Goal: Obtain resource: Obtain resource

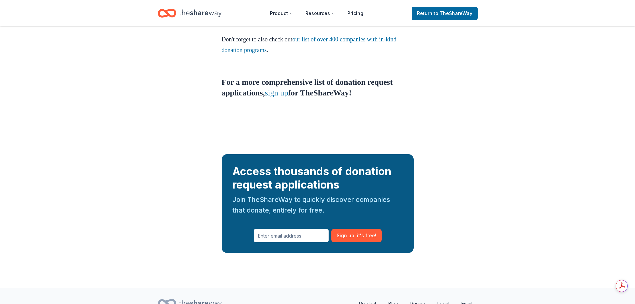
scroll to position [545, 0]
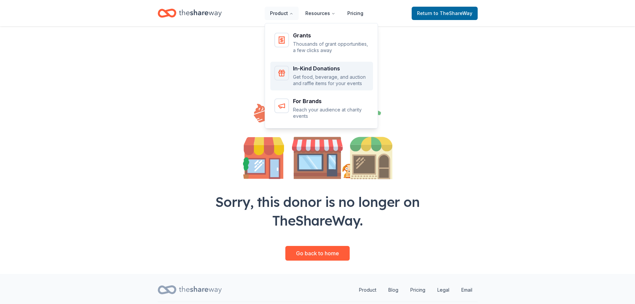
click at [304, 70] on div "In-Kind Donations" at bounding box center [331, 68] width 76 height 5
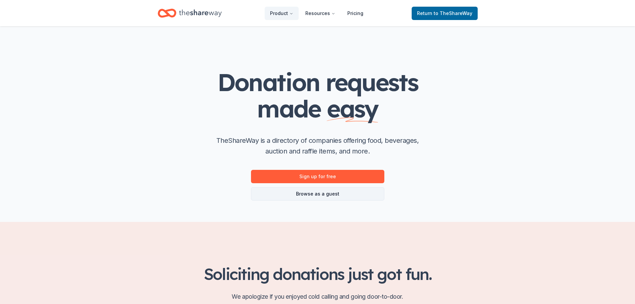
click at [311, 196] on link "Browse as a guest" at bounding box center [317, 193] width 133 height 13
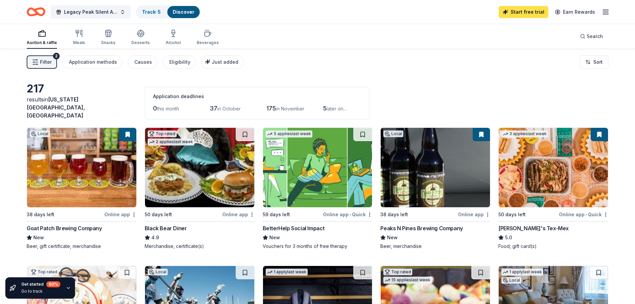
click at [528, 12] on link "Start free trial" at bounding box center [524, 12] width 50 height 12
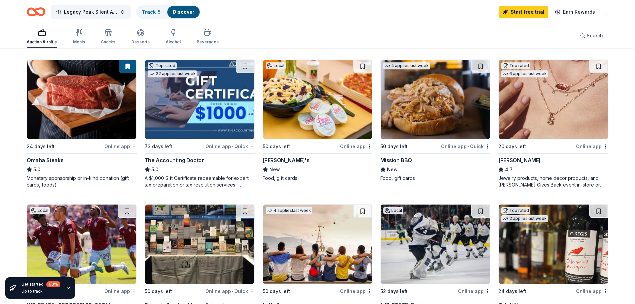
scroll to position [325, 0]
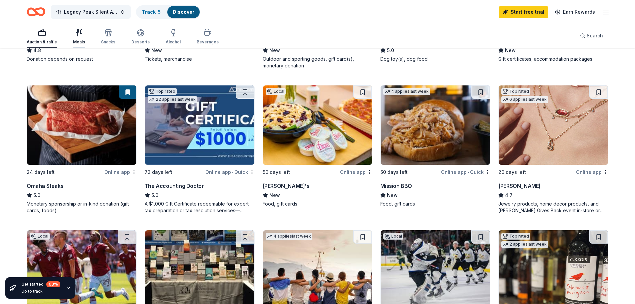
click at [73, 36] on div "button" at bounding box center [79, 33] width 12 height 8
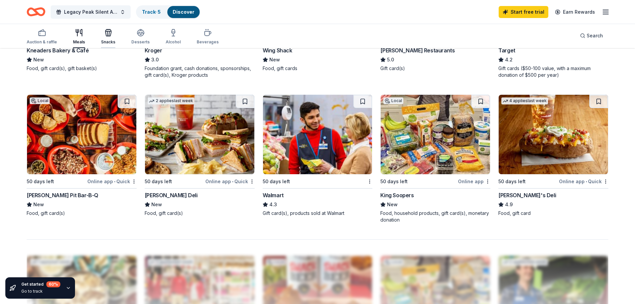
scroll to position [433, 0]
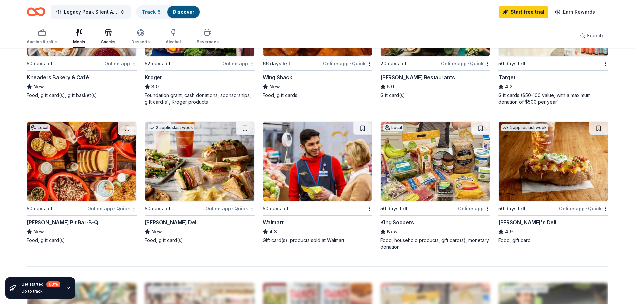
click at [108, 36] on icon "button" at bounding box center [108, 33] width 6 height 5
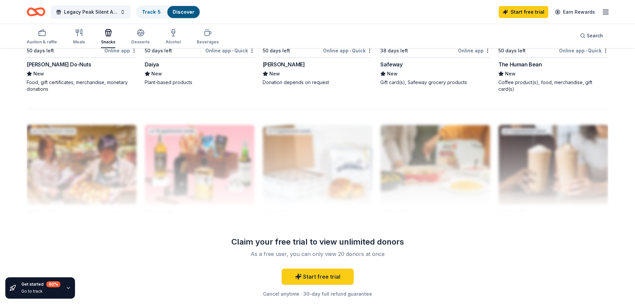
scroll to position [600, 0]
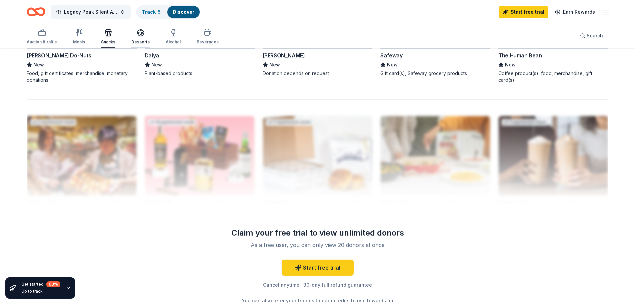
click at [137, 34] on icon "button" at bounding box center [141, 33] width 8 height 8
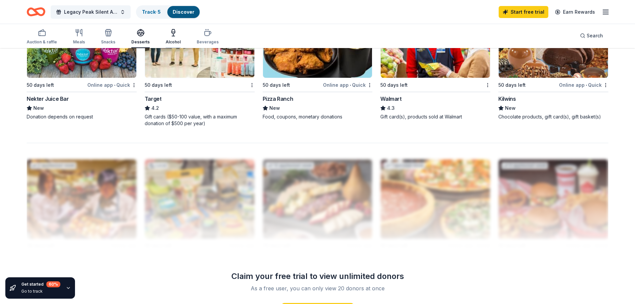
scroll to position [567, 0]
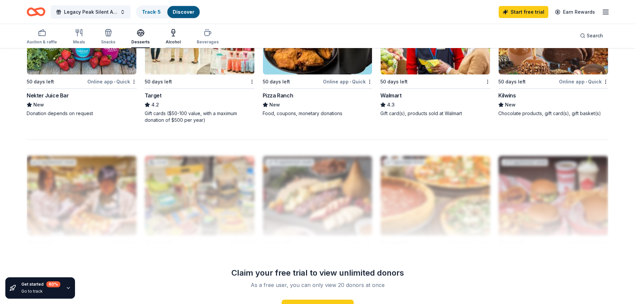
click at [173, 34] on icon "button" at bounding box center [173, 35] width 0 height 2
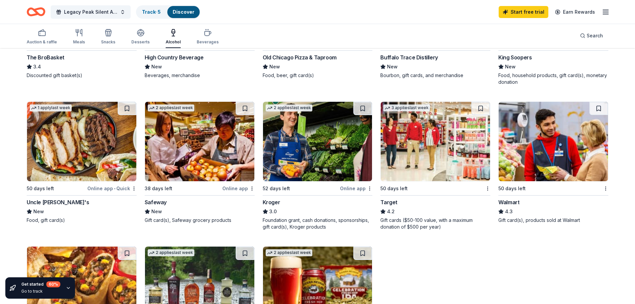
scroll to position [267, 0]
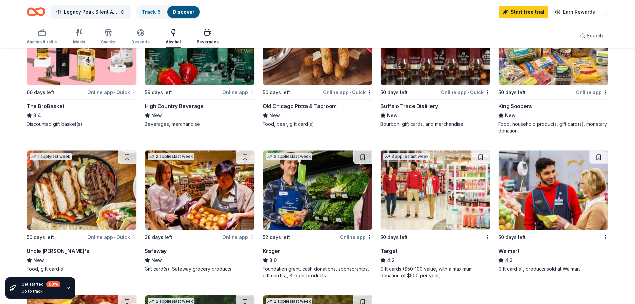
click at [207, 42] on div "Beverages" at bounding box center [208, 41] width 22 height 5
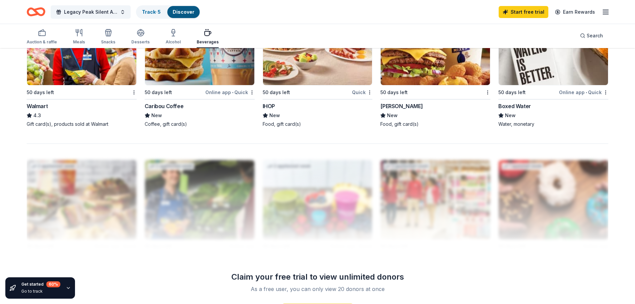
scroll to position [567, 0]
